Goal: Task Accomplishment & Management: Manage account settings

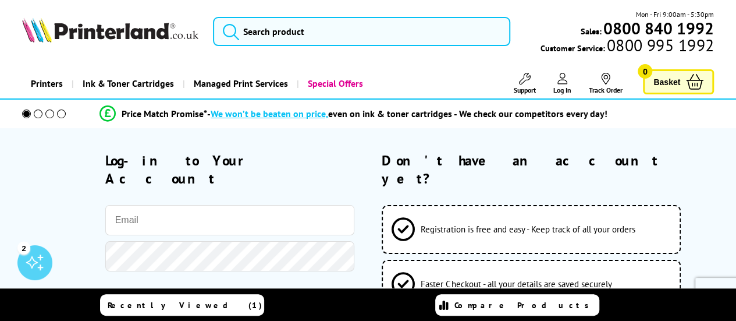
click at [169, 207] on input "email" at bounding box center [229, 220] width 249 height 30
type input "[PERSON_NAME][EMAIL_ADDRESS][DOMAIN_NAME]"
